Goal: Information Seeking & Learning: Learn about a topic

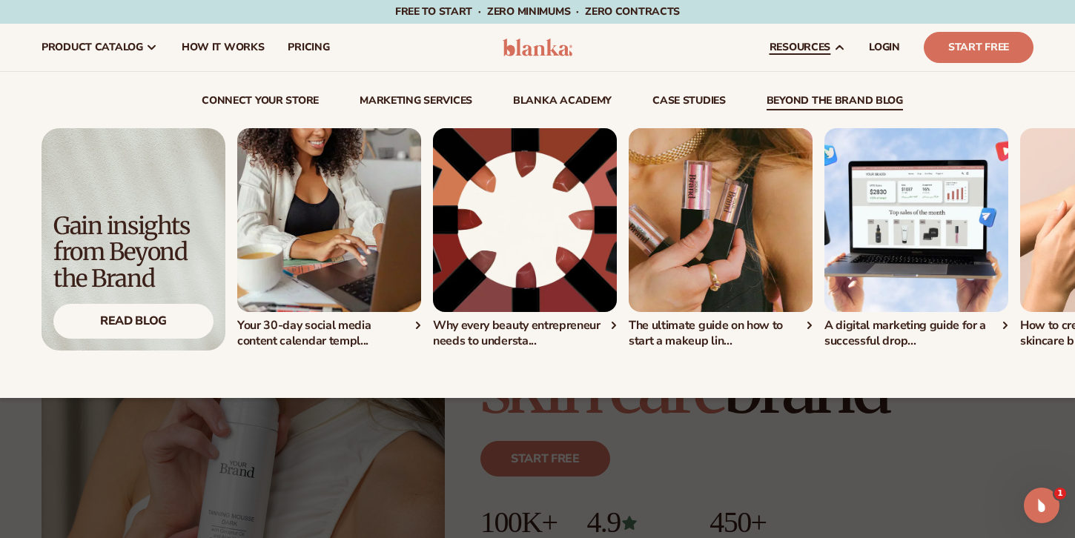
click at [806, 107] on link "beyond the brand blog" at bounding box center [834, 103] width 136 height 15
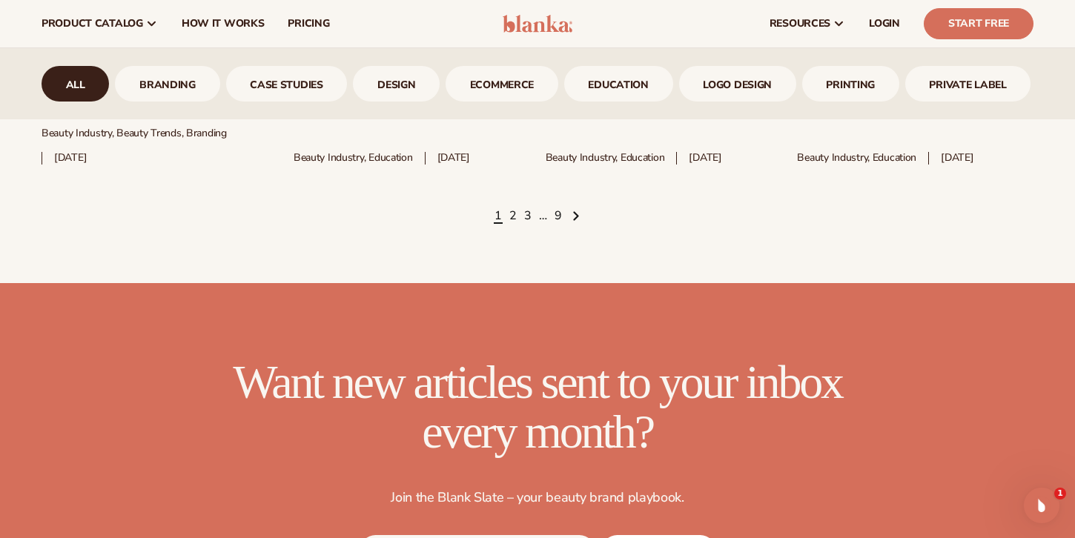
scroll to position [2198, 0]
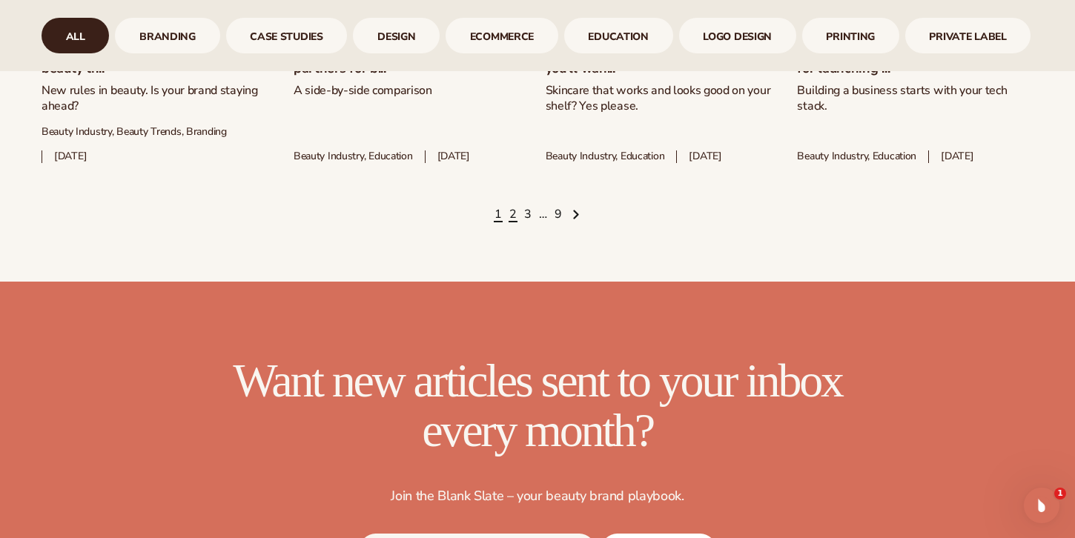
click at [514, 223] on link "2" at bounding box center [512, 215] width 7 height 16
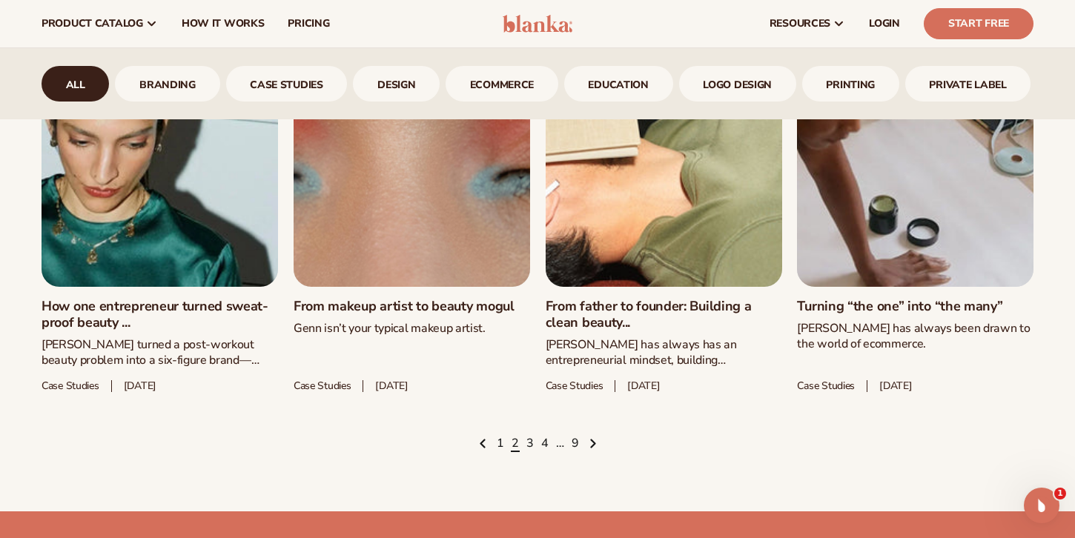
scroll to position [1992, 0]
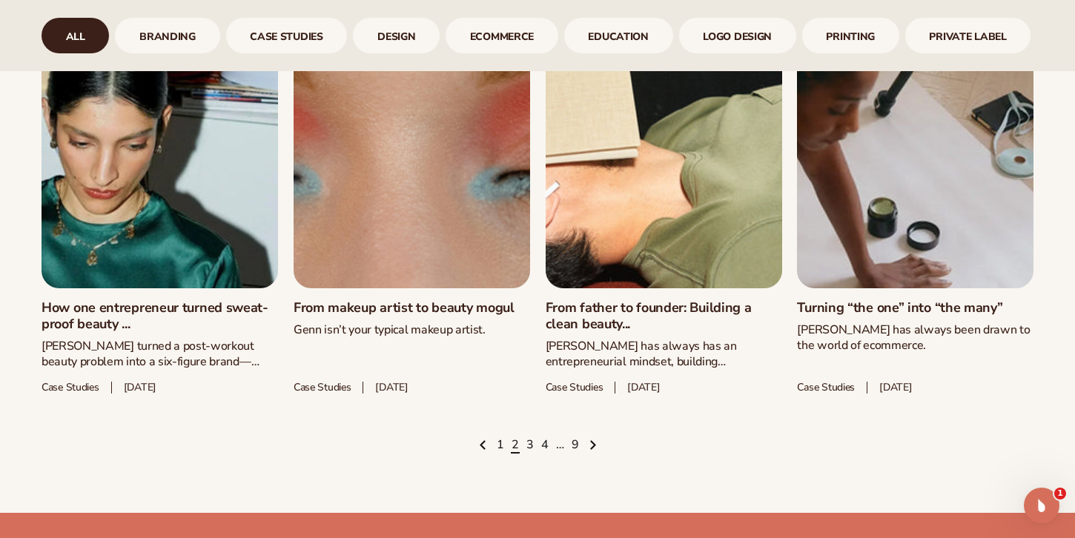
click at [923, 300] on link "Turning “the one” into “the many”" at bounding box center [915, 308] width 236 height 16
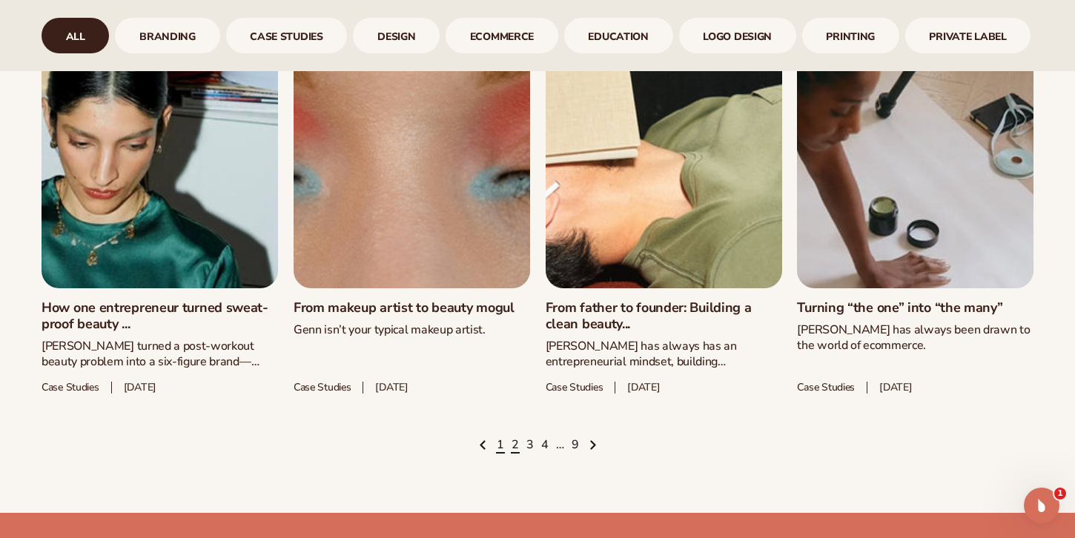
click at [500, 454] on link "1" at bounding box center [500, 445] width 7 height 16
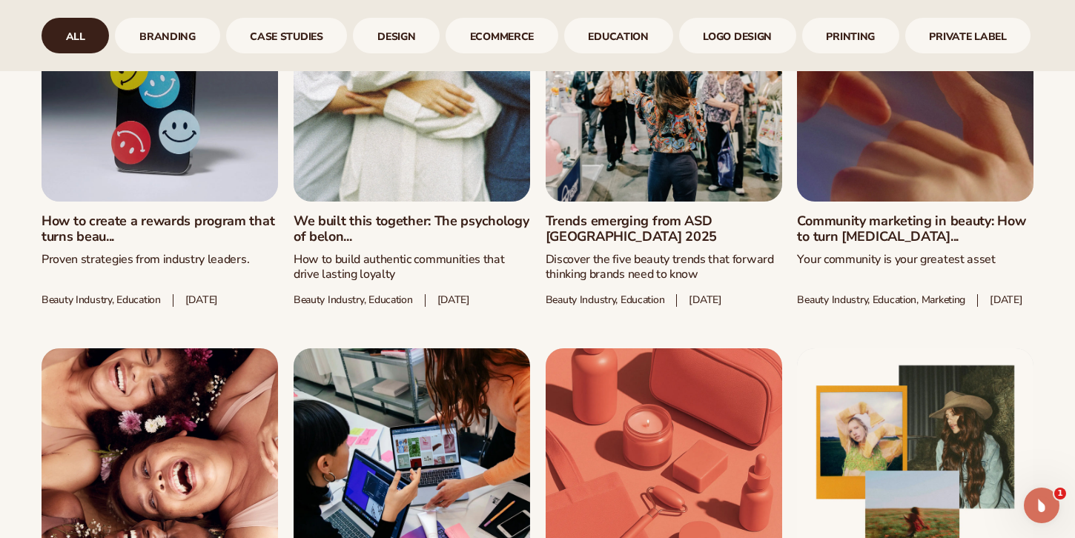
scroll to position [1267, 0]
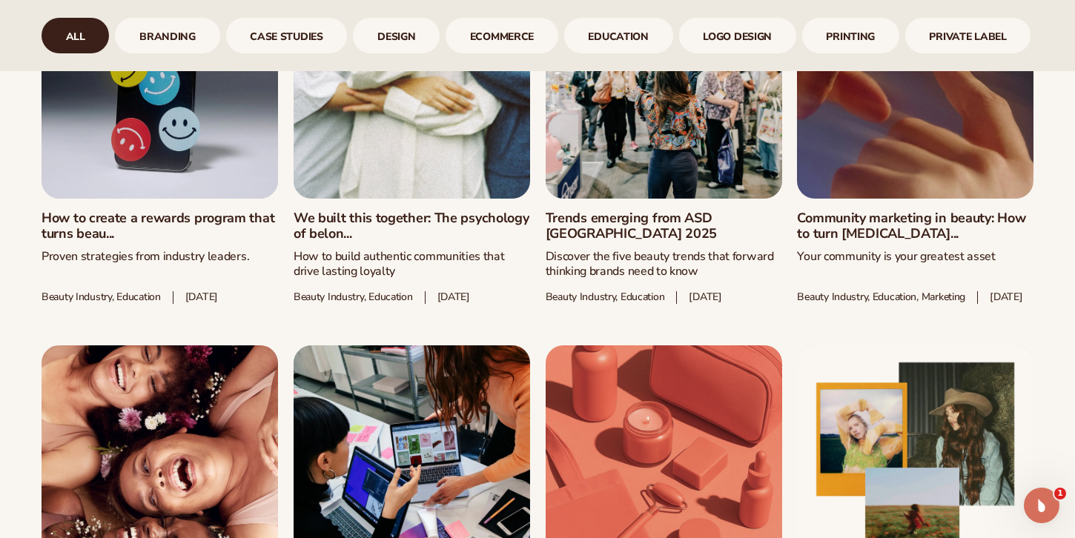
click at [365, 212] on link "We built this together: The psychology of belon..." at bounding box center [412, 227] width 236 height 32
